Goal: Communication & Community: Answer question/provide support

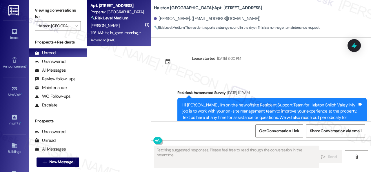
scroll to position [8443, 0]
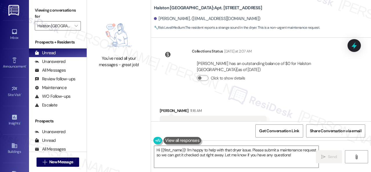
click at [288, 64] on div "[PERSON_NAME] has an outstanding balance of $0 for Halston [GEOGRAPHIC_DATA] (a…" at bounding box center [270, 73] width 157 height 34
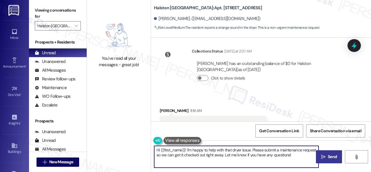
drag, startPoint x: 252, startPoint y: 150, endPoint x: 315, endPoint y: 160, distance: 63.5
click at [315, 160] on div "Hi {{first_name}}! I'm happy to help with that dryer issue. Please submit a mai…" at bounding box center [261, 161] width 220 height 43
click at [188, 153] on textarea "Hi {{first_name}}! I'm happy to help with that dryer issue. Please submit a mai…" at bounding box center [236, 157] width 164 height 22
drag, startPoint x: 188, startPoint y: 151, endPoint x: 304, endPoint y: 165, distance: 117.7
click at [304, 165] on textarea "Hi {{first_name}}! I'm happy to help with that dryer issue. Please submit a mai…" at bounding box center [236, 157] width 164 height 22
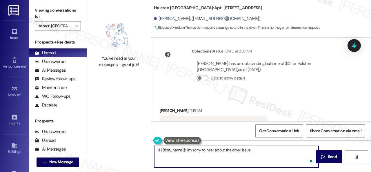
paste textarea "Is there already a work order for the issue? If so, may I have the work order n…"
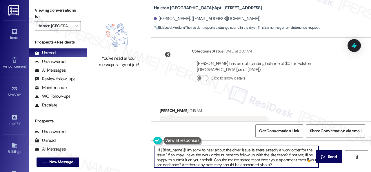
click at [215, 160] on textarea "Hi {{first_name}}! I'm sorry to hear about the dryer issue. Is there already a …" at bounding box center [236, 157] width 164 height 22
type textarea "Hi {{first_name}}! I'm sorry to hear about the dryer issue. Is there already a …"
click at [328, 159] on span "Send" at bounding box center [332, 157] width 9 height 6
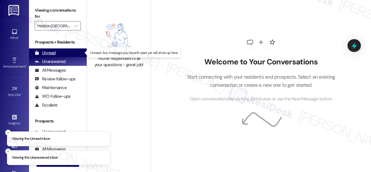
click at [49, 51] on div "Unread" at bounding box center [45, 53] width 21 height 6
